Goal: Find specific page/section: Find specific page/section

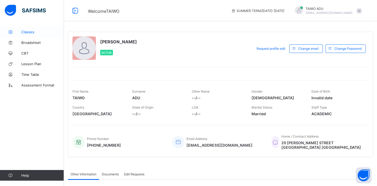
click at [30, 32] on span "Classes" at bounding box center [42, 32] width 43 height 4
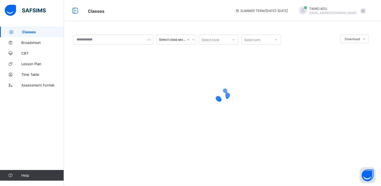
click at [31, 34] on span "Classes" at bounding box center [43, 32] width 42 height 4
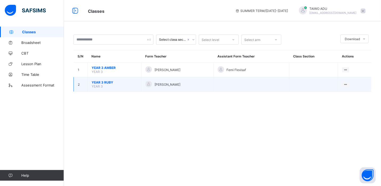
click at [107, 82] on span "YEAR 3 RUBY" at bounding box center [115, 82] width 46 height 4
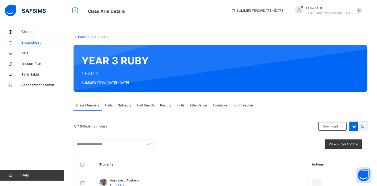
click at [37, 43] on span "Broadsheet" at bounding box center [42, 42] width 43 height 5
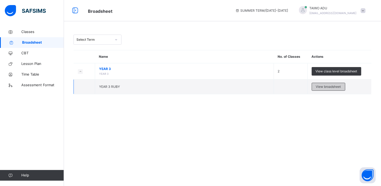
click at [326, 88] on span "View broadsheet" at bounding box center [328, 86] width 25 height 5
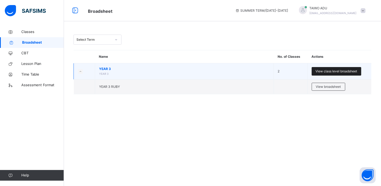
click at [333, 71] on span "View class level broadsheet" at bounding box center [337, 71] width 42 height 5
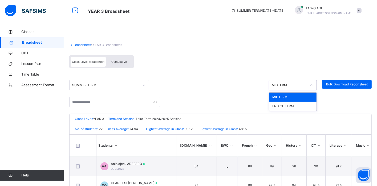
click at [313, 85] on icon at bounding box center [311, 85] width 3 height 5
click at [121, 61] on span "Cumulative" at bounding box center [118, 62] width 15 height 4
